Goal: Find specific page/section: Find specific page/section

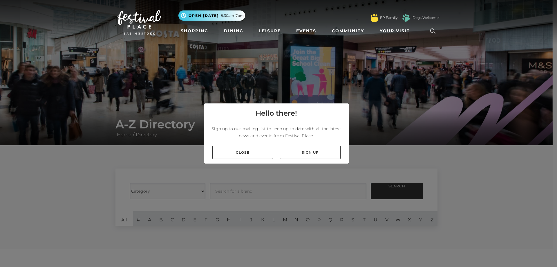
click at [246, 152] on link "Close" at bounding box center [242, 152] width 61 height 13
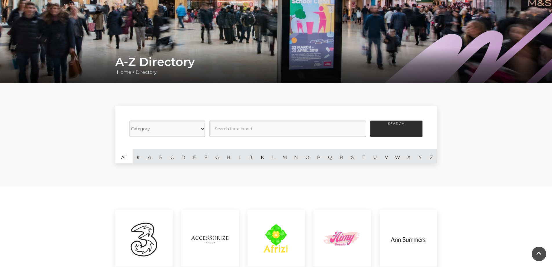
scroll to position [62, 0]
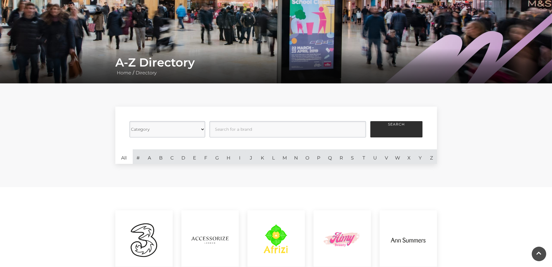
click at [203, 128] on select "Category Cafes Restaurants Fashion Services Technology Homeware Gifts, Statione…" at bounding box center [168, 129] width 76 height 16
select select "20862"
click at [130, 121] on select "Category Cafes Restaurants Fashion Services Technology Homeware Gifts, Statione…" at bounding box center [168, 129] width 76 height 16
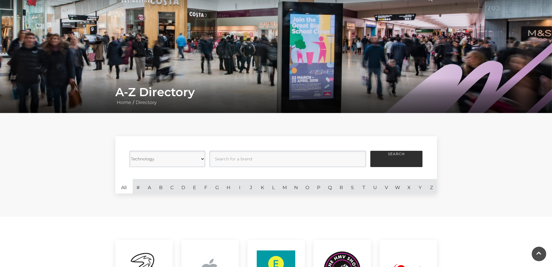
scroll to position [32, 0]
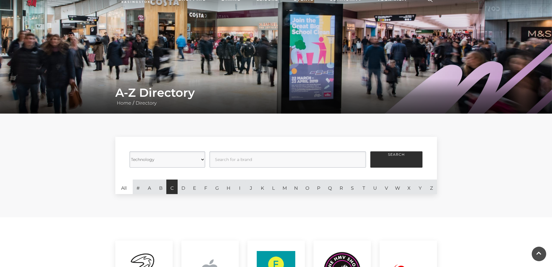
click at [172, 189] on link "C" at bounding box center [171, 186] width 11 height 14
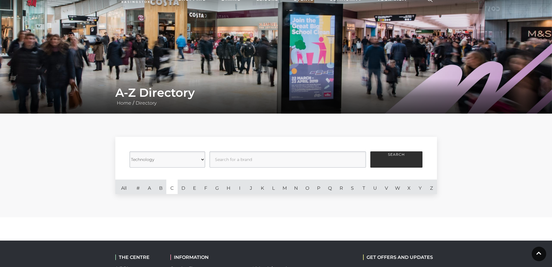
scroll to position [136, 0]
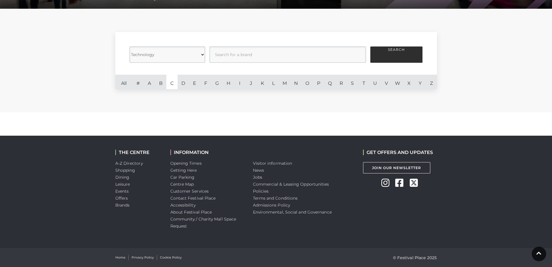
click at [203, 53] on select "Category Cafes Restaurants Fashion Services Technology Homeware Gifts, Statione…" at bounding box center [168, 54] width 76 height 16
select select
click at [130, 46] on select "Category Cafes Restaurants Fashion Services Technology Homeware Gifts, Statione…" at bounding box center [168, 54] width 76 height 16
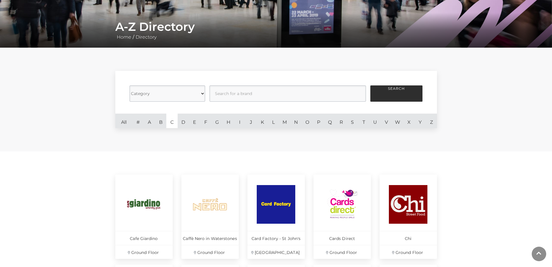
scroll to position [121, 0]
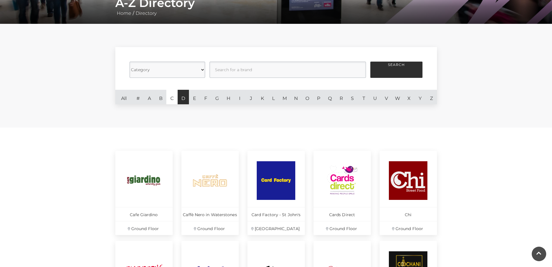
click at [186, 97] on link "D" at bounding box center [183, 97] width 11 height 14
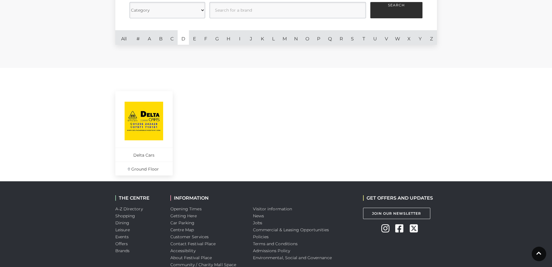
scroll to position [181, 0]
click at [191, 37] on link "E" at bounding box center [194, 37] width 11 height 14
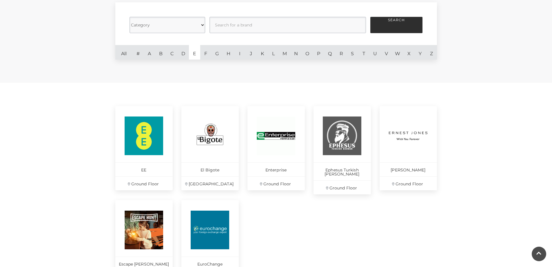
scroll to position [166, 0]
click at [205, 55] on link "F" at bounding box center [205, 52] width 11 height 14
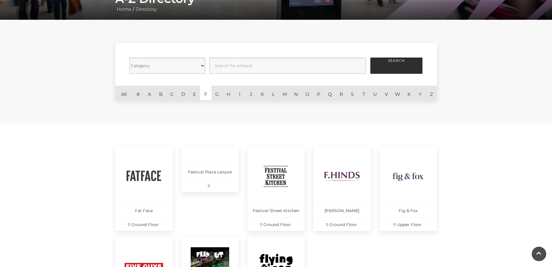
scroll to position [124, 0]
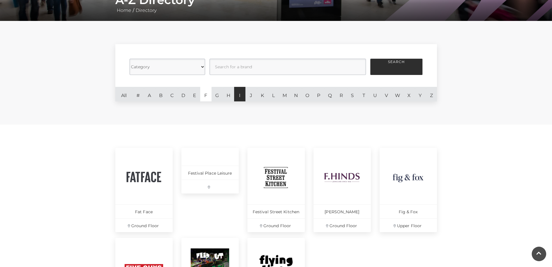
click at [238, 95] on link "I" at bounding box center [239, 94] width 11 height 14
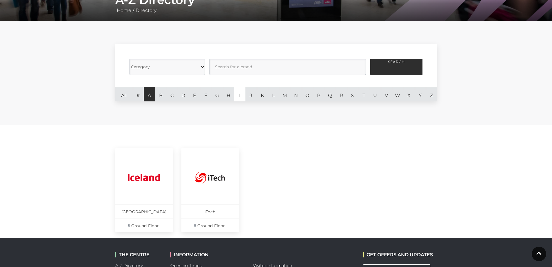
click at [150, 95] on link "A" at bounding box center [149, 94] width 11 height 14
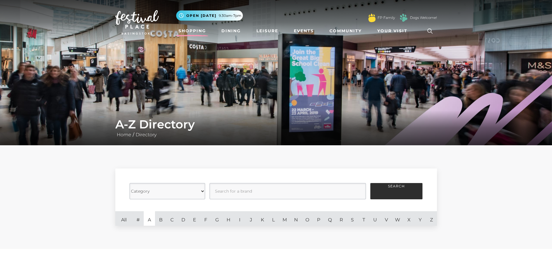
click at [187, 30] on link "Shopping" at bounding box center [192, 31] width 32 height 11
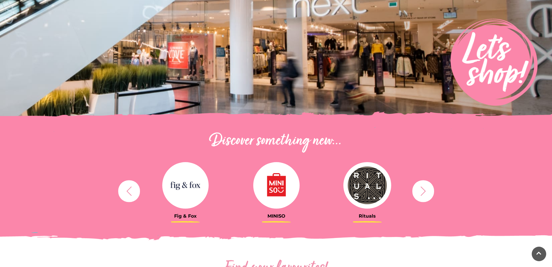
scroll to position [90, 0]
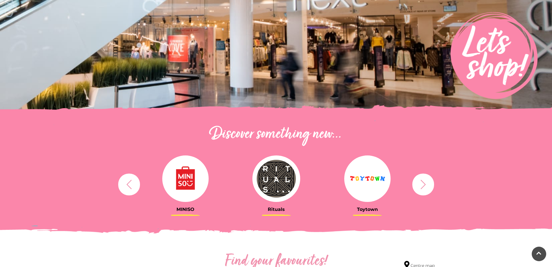
click at [424, 184] on icon "button" at bounding box center [423, 184] width 11 height 11
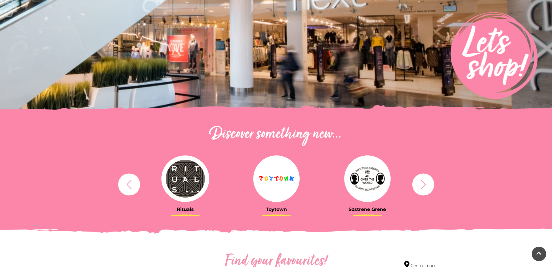
click at [424, 184] on icon "button" at bounding box center [423, 184] width 11 height 11
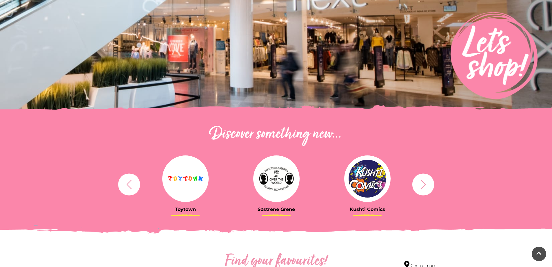
click at [424, 184] on icon "button" at bounding box center [423, 184] width 11 height 11
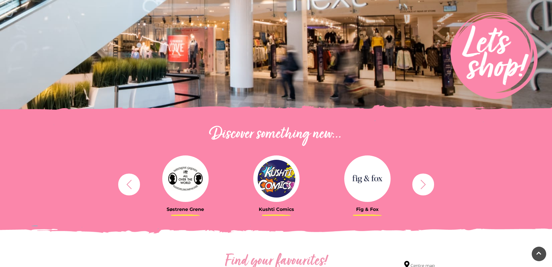
click at [424, 184] on icon "button" at bounding box center [423, 184] width 11 height 11
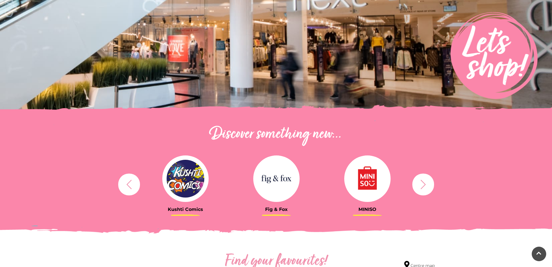
click at [424, 184] on icon "button" at bounding box center [423, 184] width 11 height 11
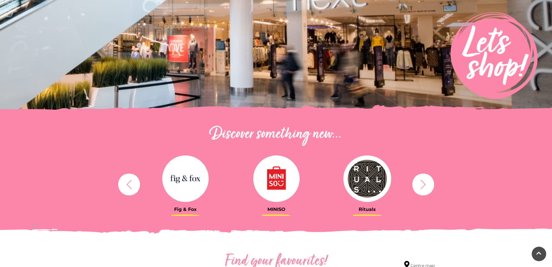
click at [424, 184] on icon "button" at bounding box center [423, 184] width 11 height 11
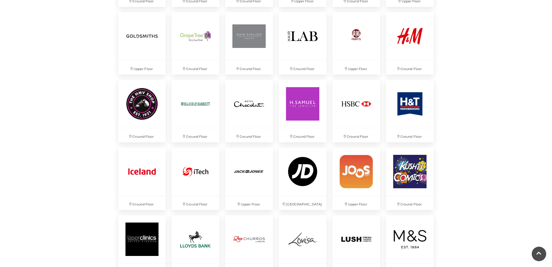
scroll to position [748, 0]
